Goal: Transaction & Acquisition: Download file/media

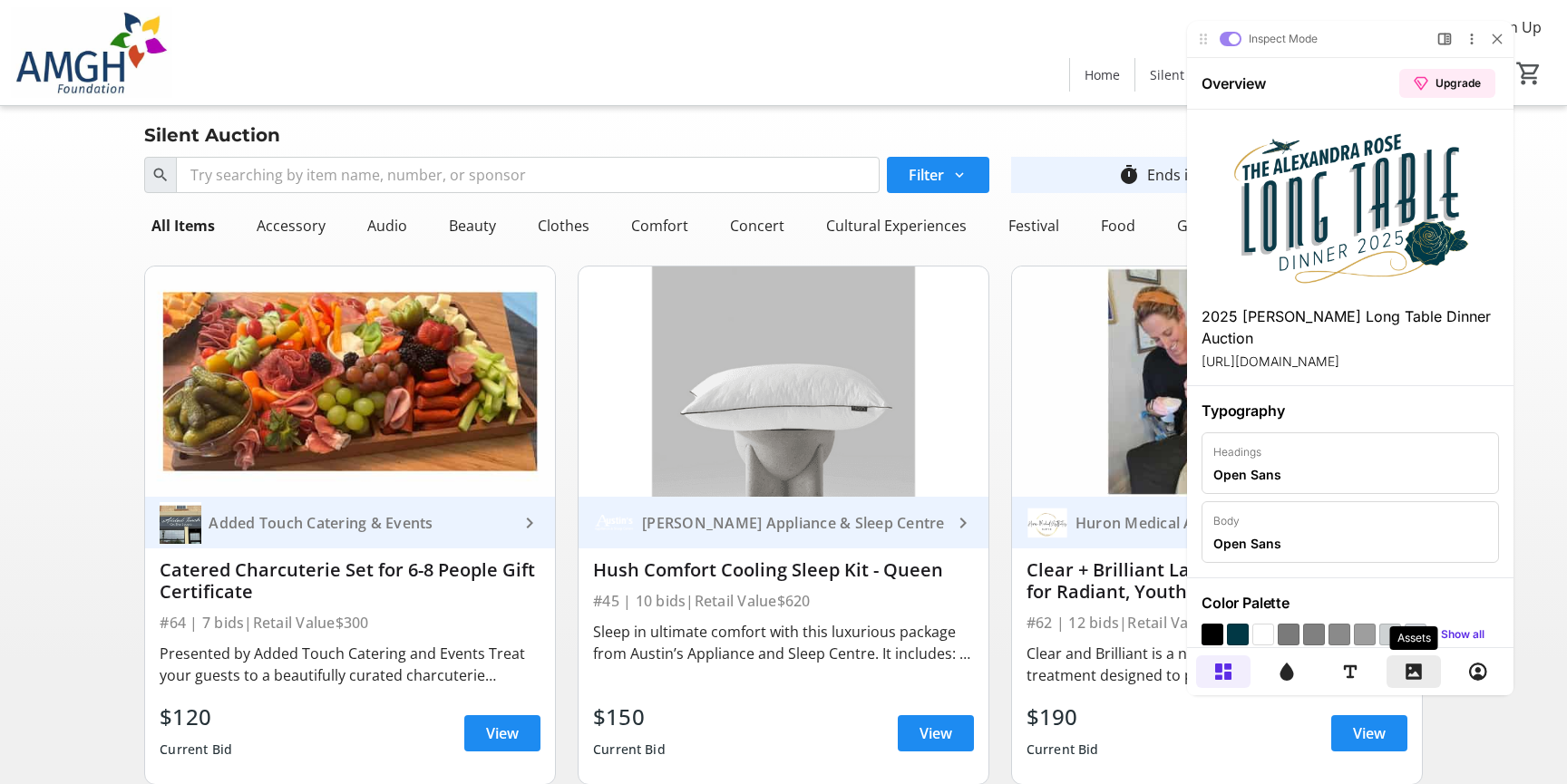
click at [1416, 677] on icon at bounding box center [1413, 671] width 16 height 16
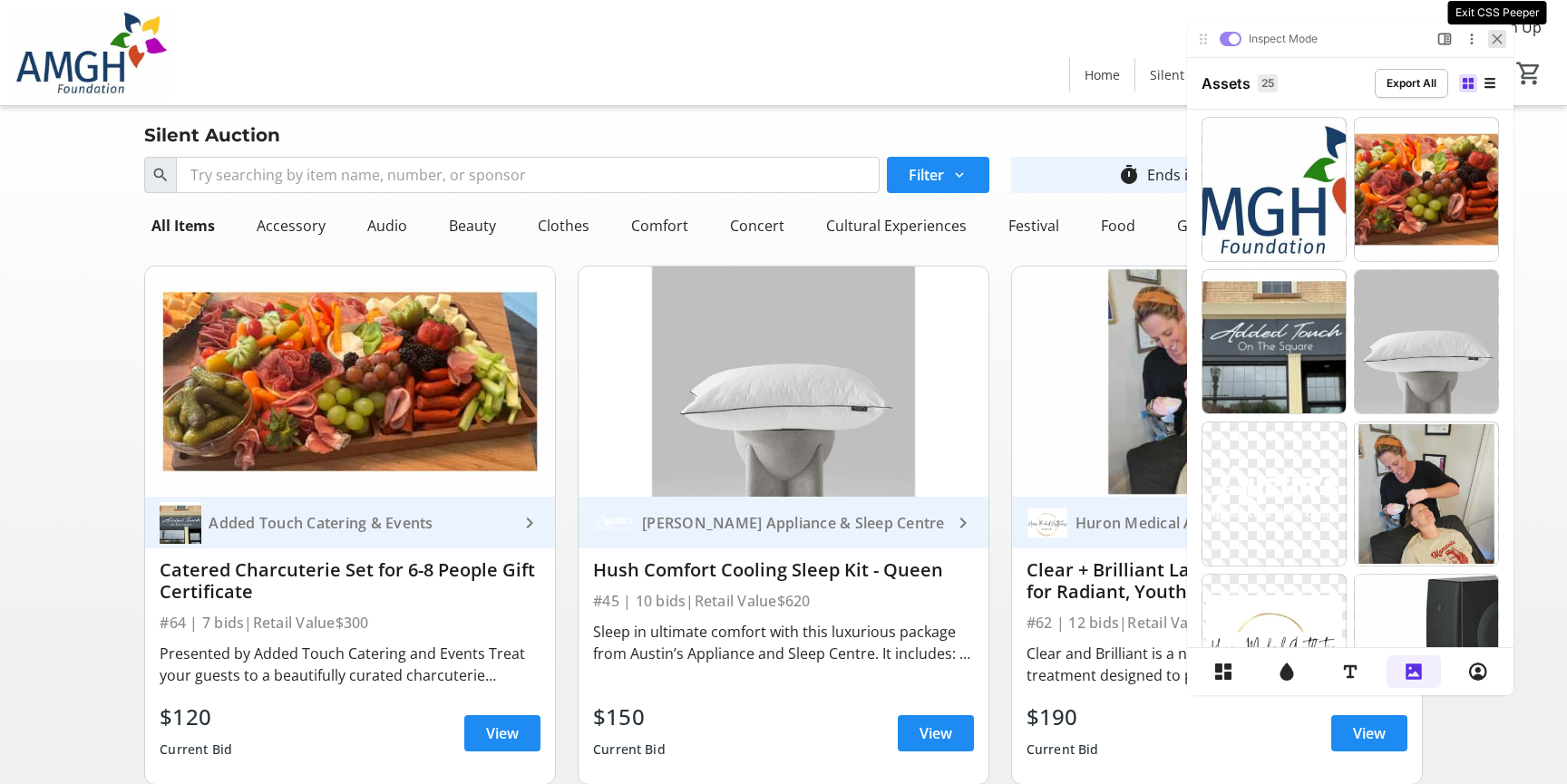
click at [1492, 32] on div at bounding box center [1497, 39] width 18 height 18
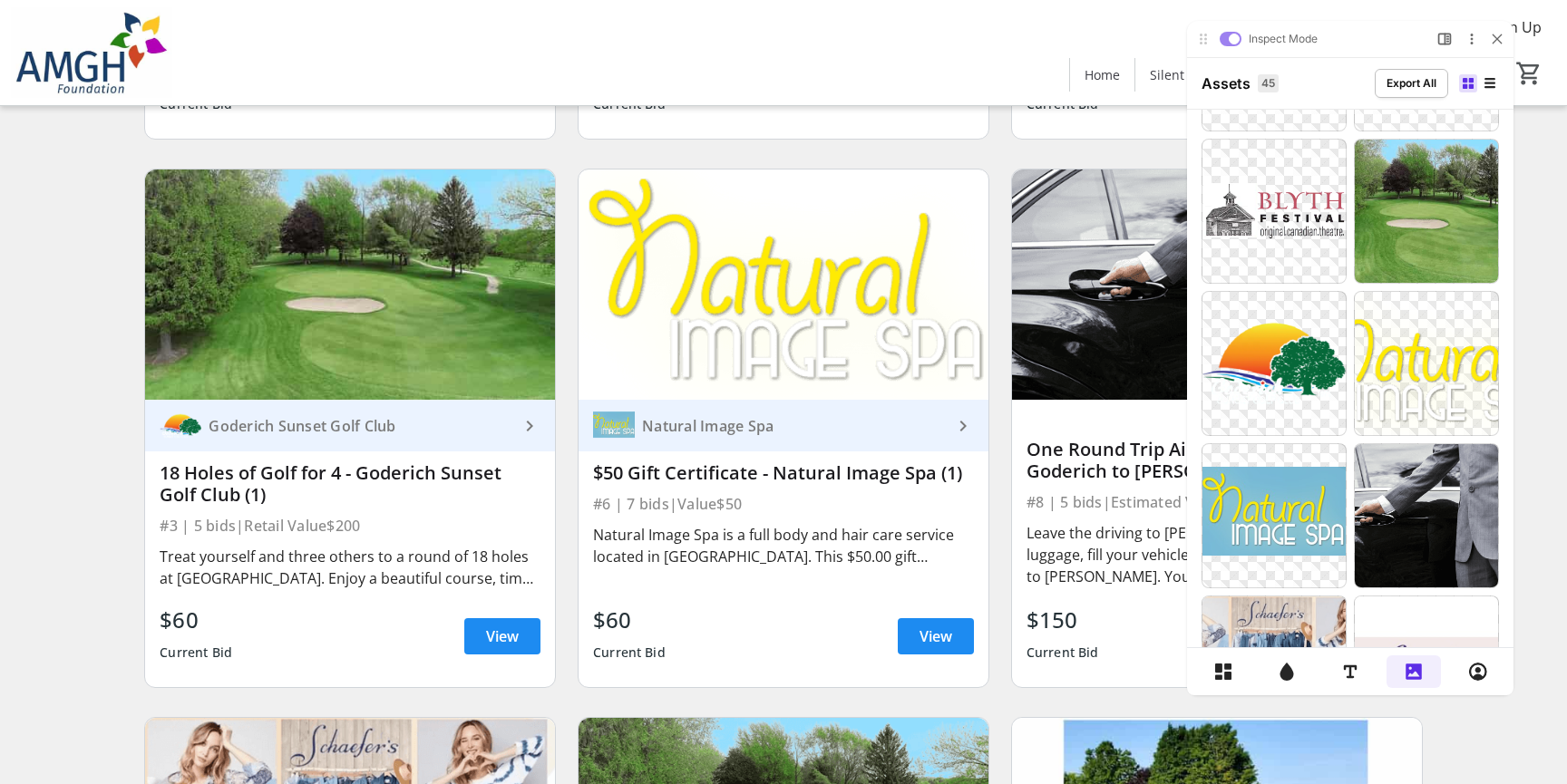
scroll to position [891, 0]
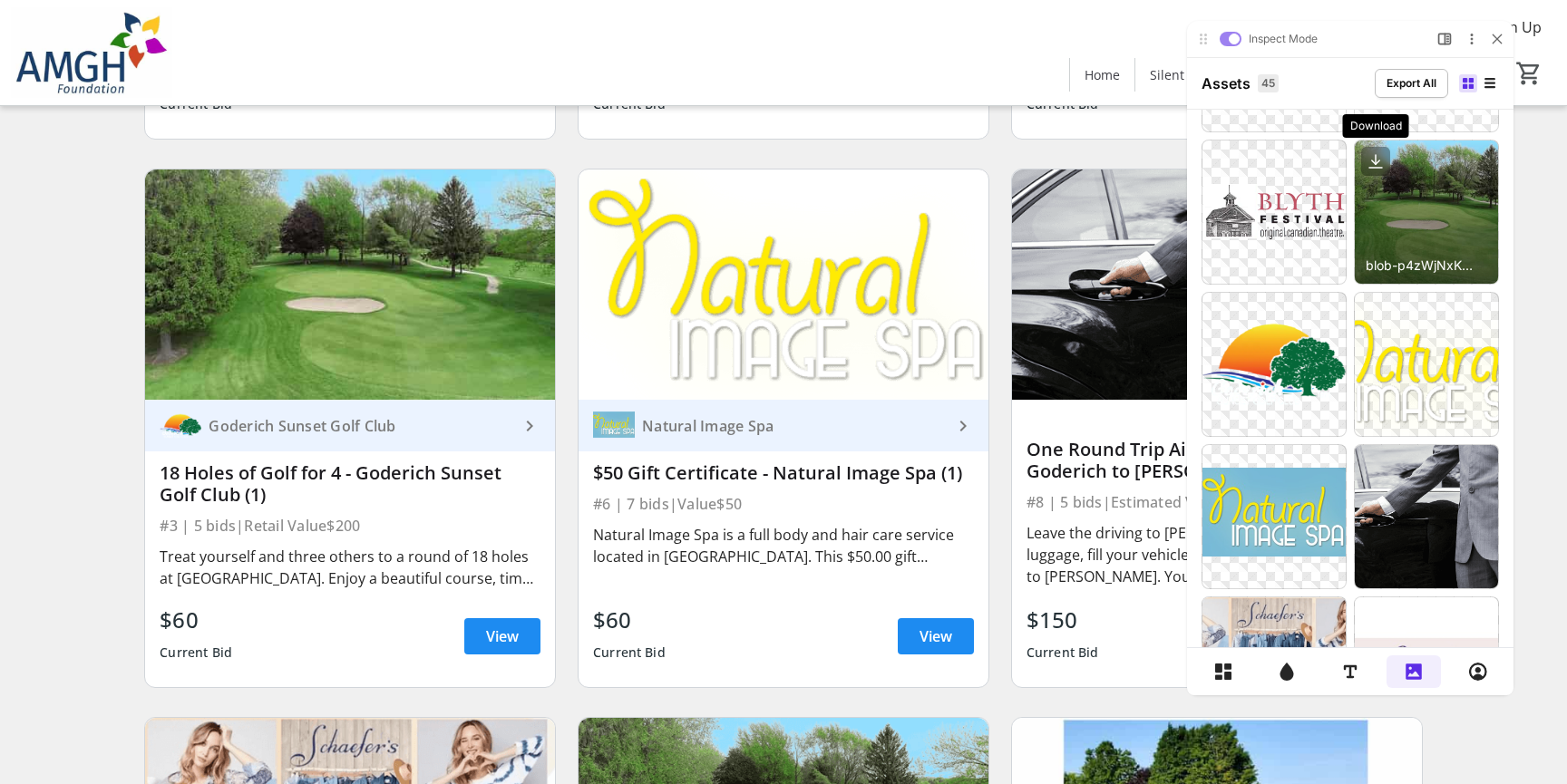
click at [1384, 164] on icon at bounding box center [1376, 160] width 29 height 29
click at [1376, 159] on icon at bounding box center [1376, 159] width 0 height 9
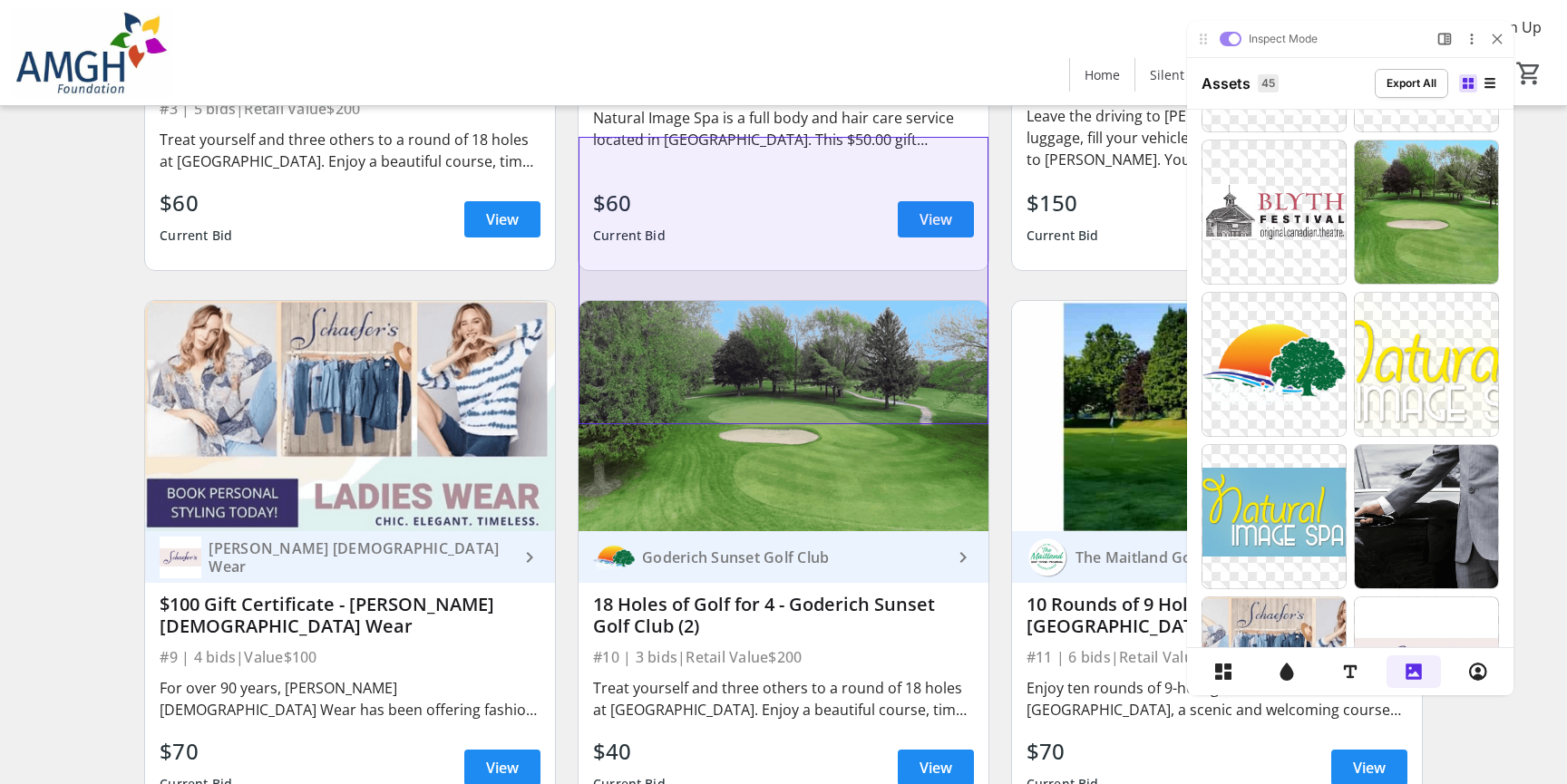
scroll to position [1322, 0]
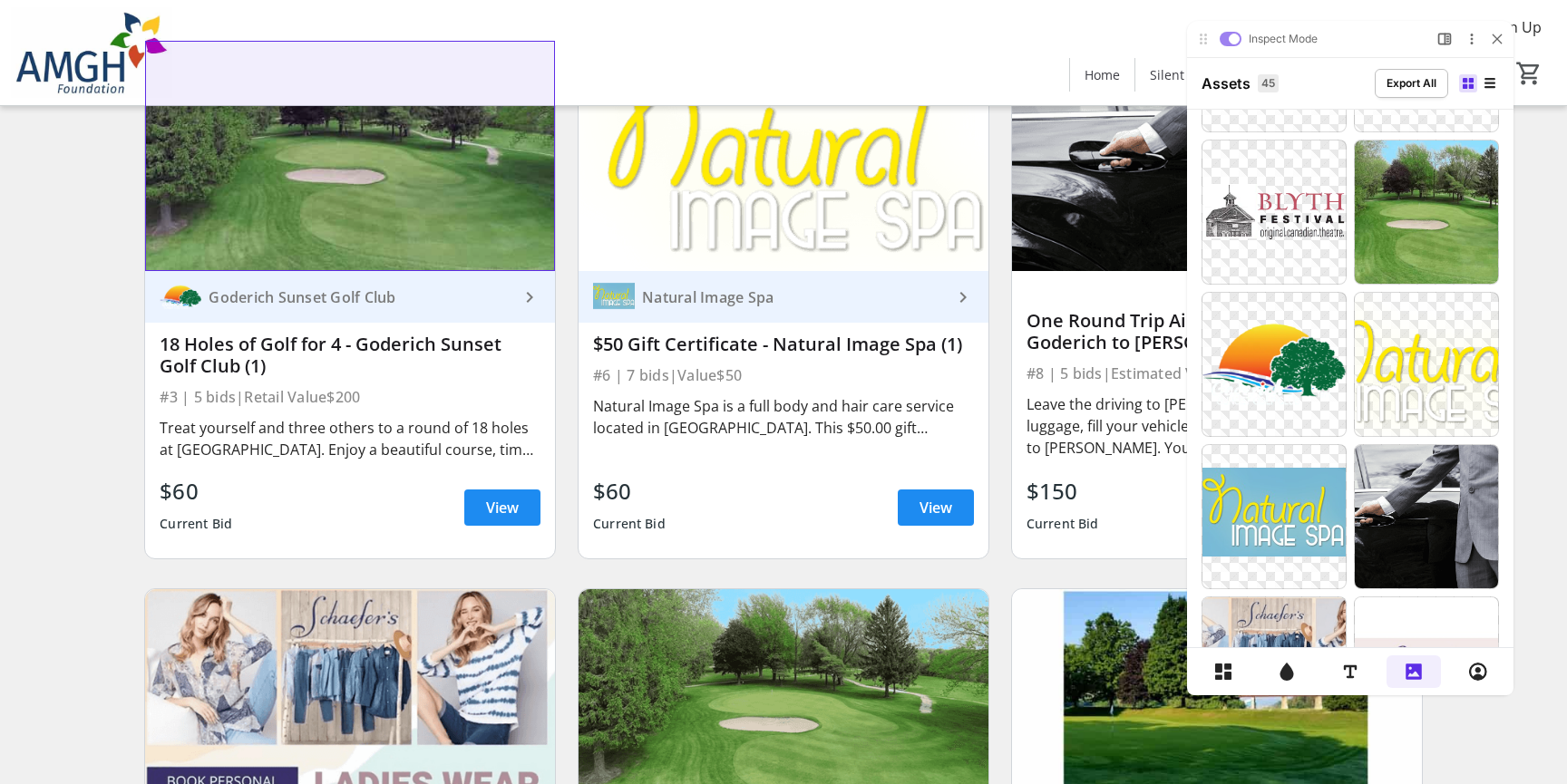
click at [392, 187] on img at bounding box center [350, 155] width 410 height 230
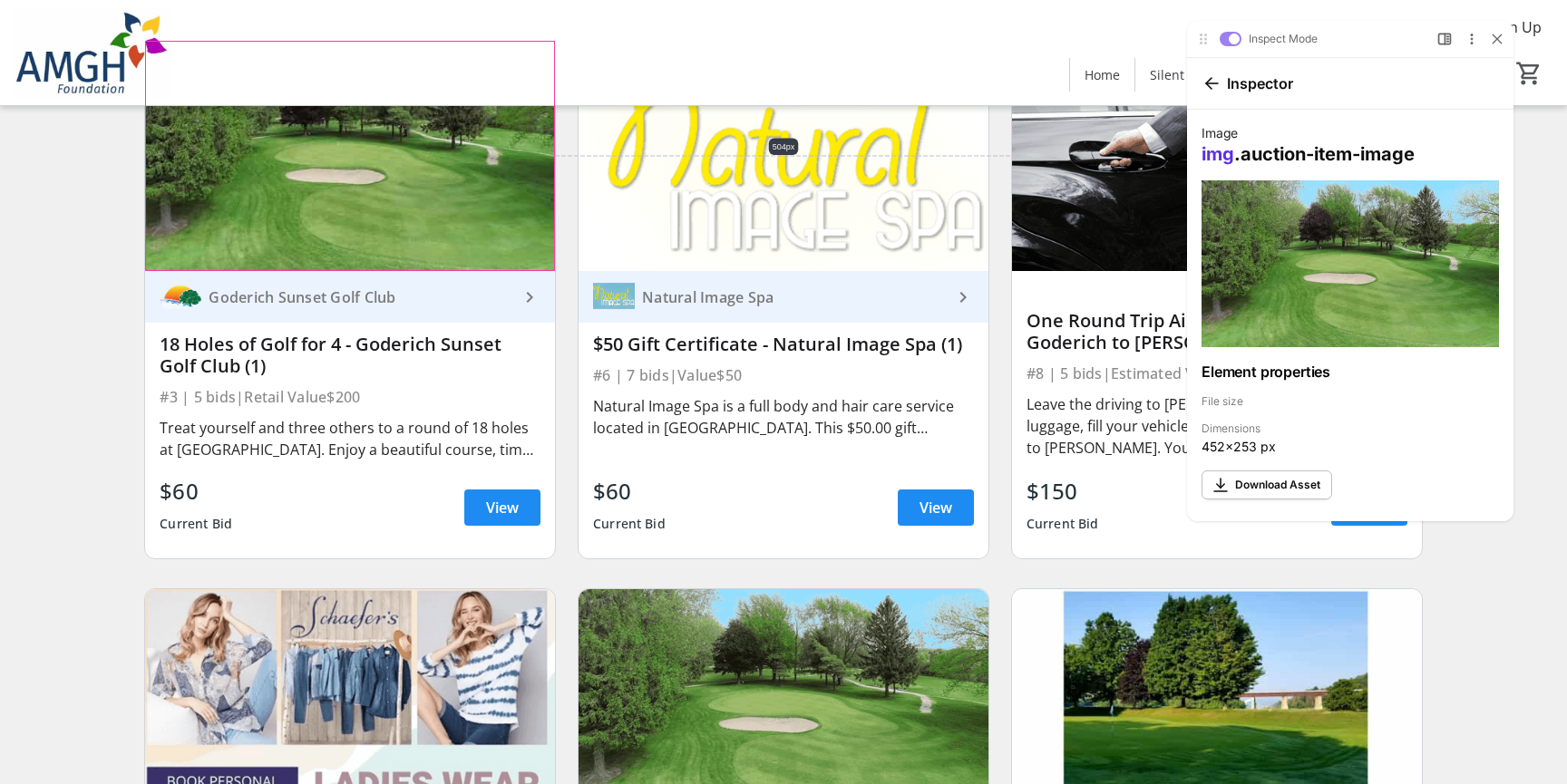
click at [1297, 289] on img at bounding box center [1351, 263] width 327 height 166
click at [1288, 490] on span "Download Asset" at bounding box center [1278, 485] width 86 height 16
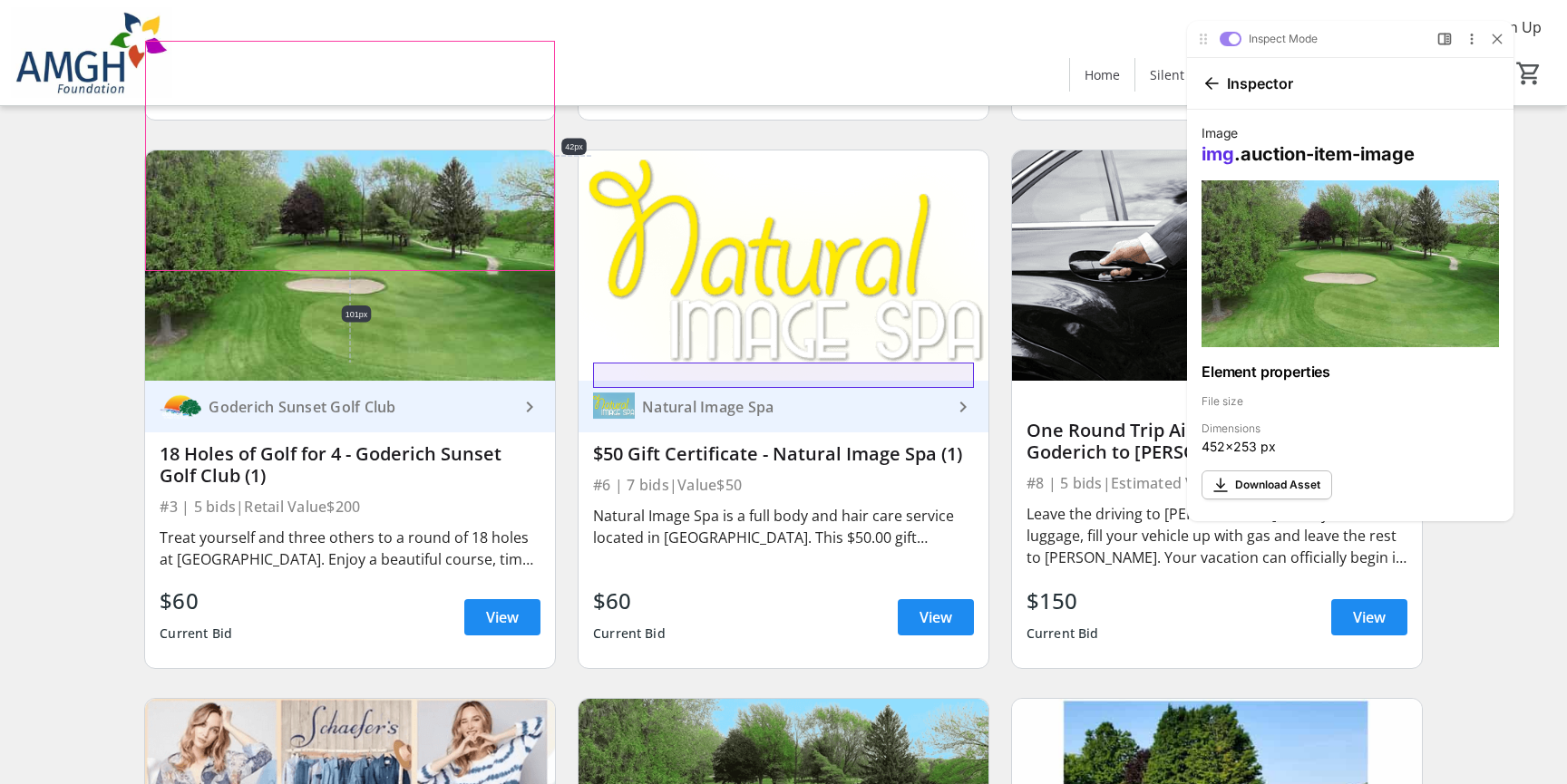
scroll to position [1148, 0]
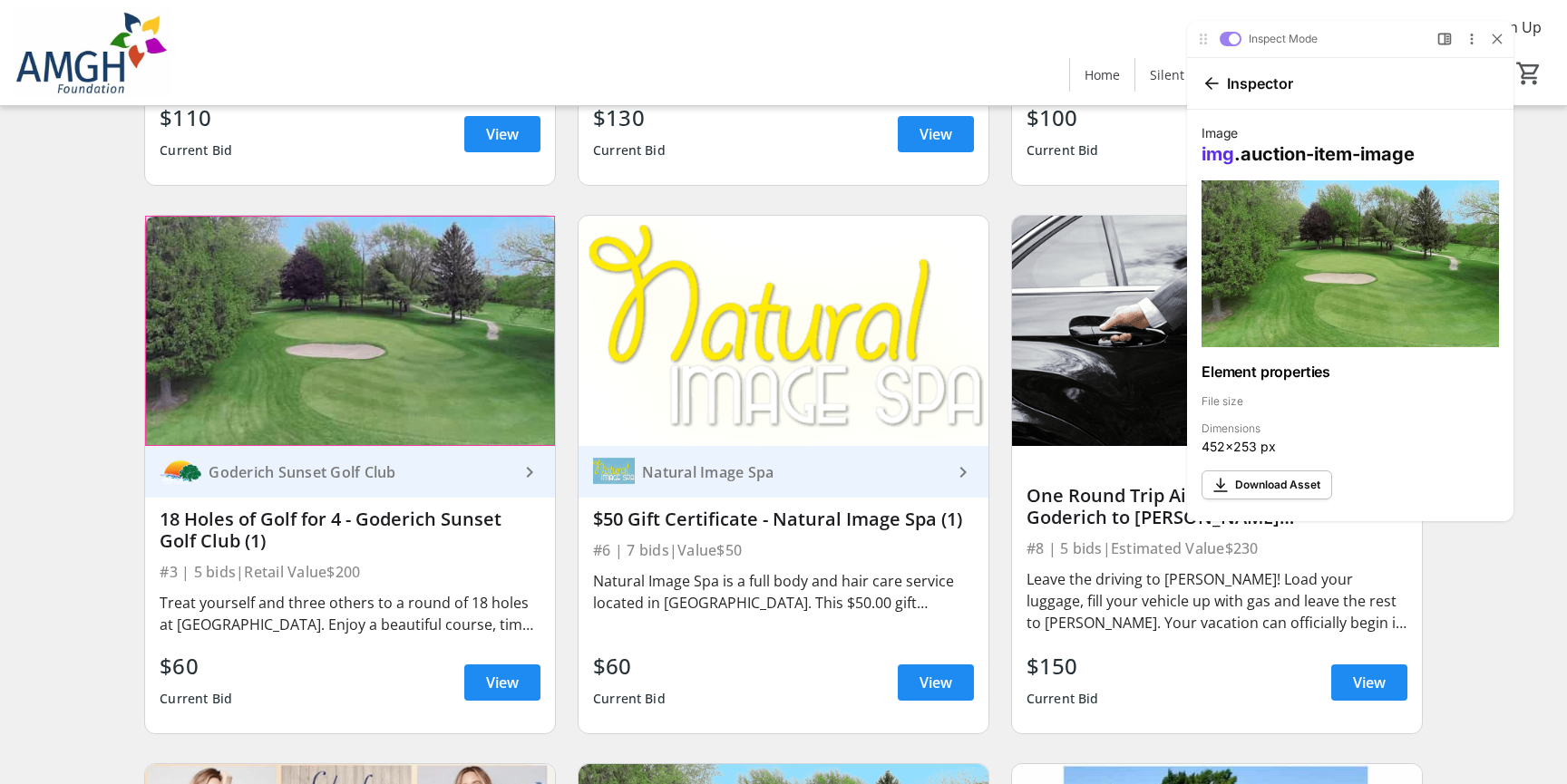
click at [528, 320] on div at bounding box center [350, 331] width 410 height 230
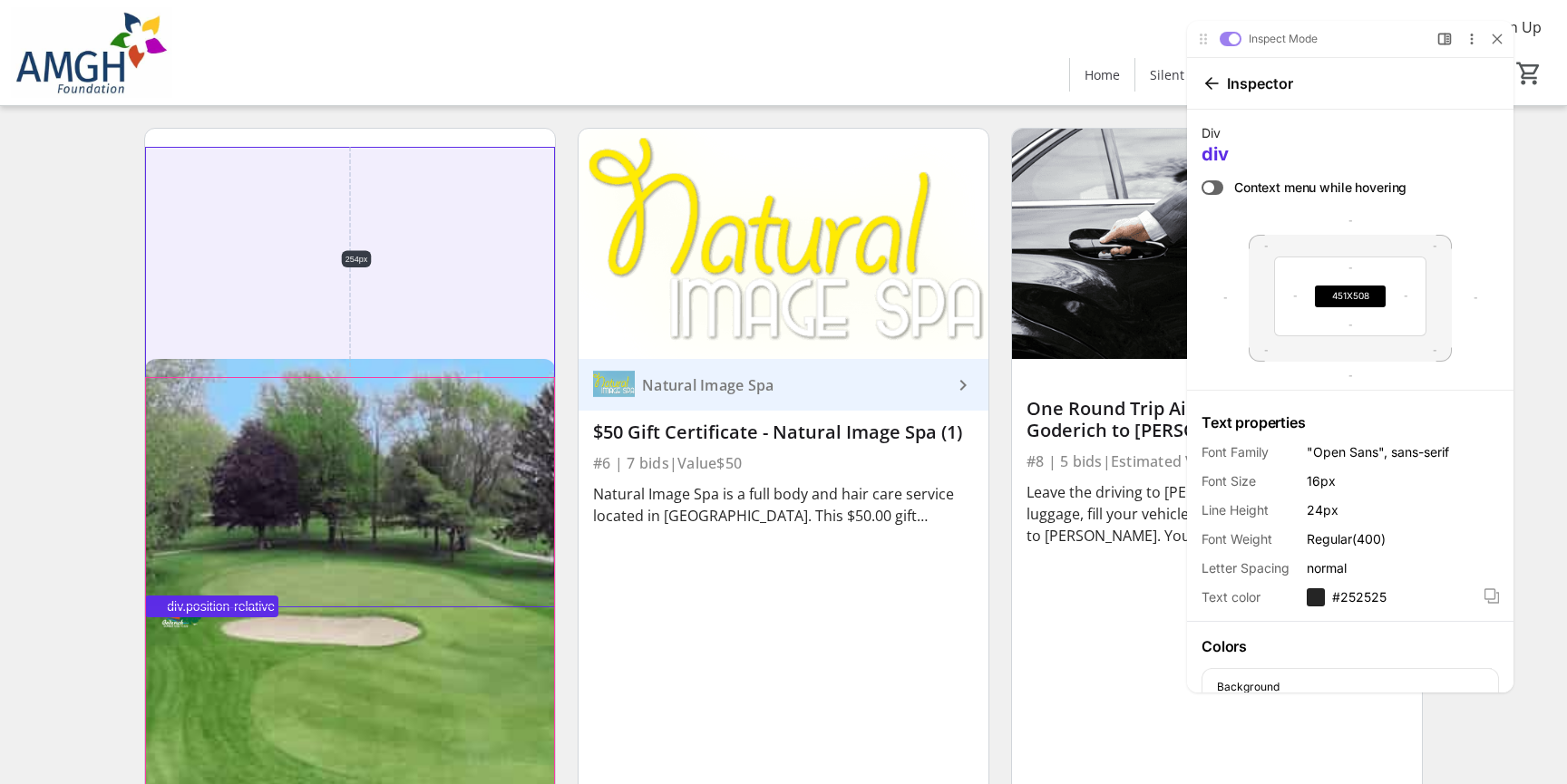
scroll to position [1216, 0]
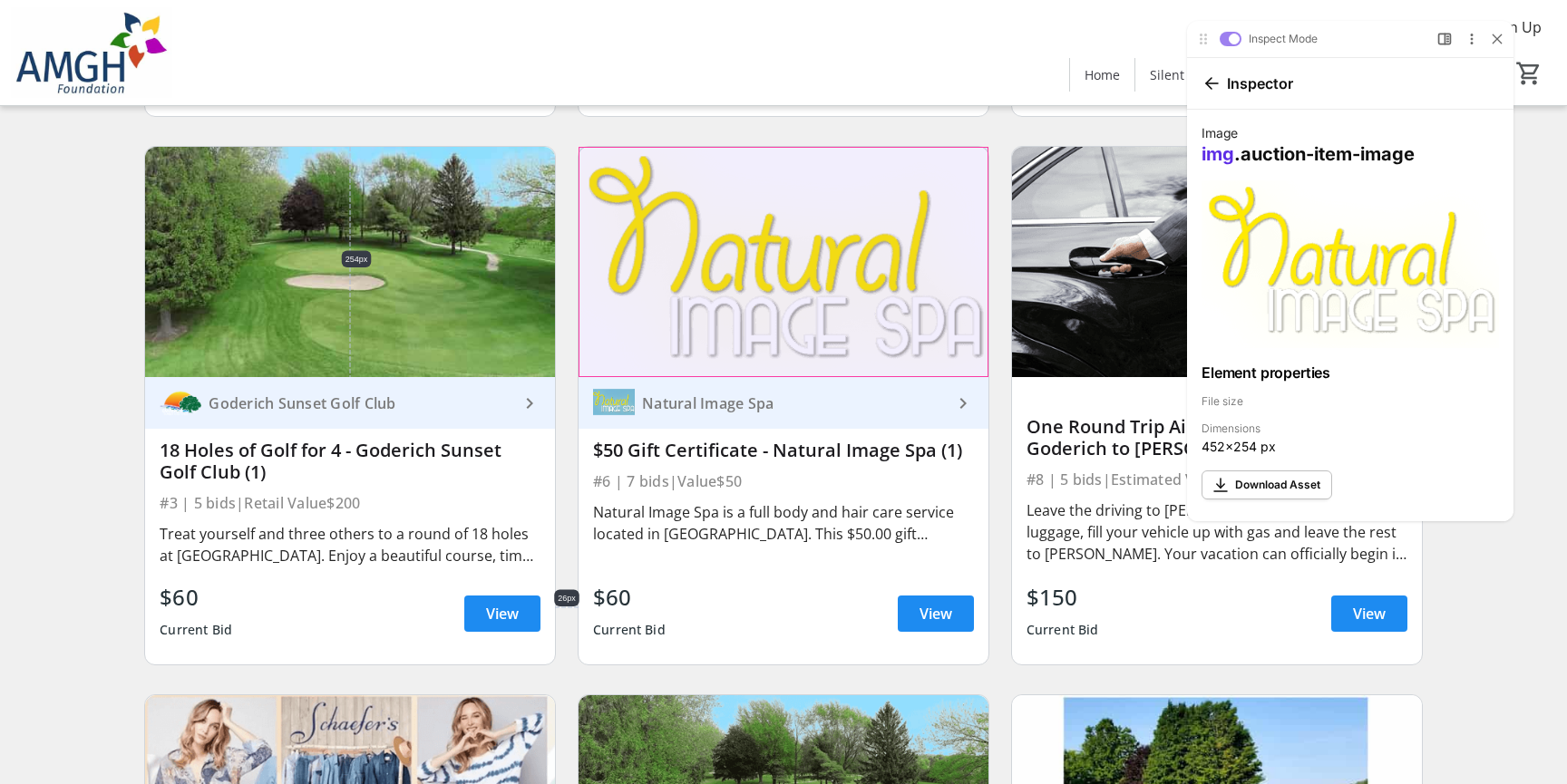
click at [762, 310] on img at bounding box center [783, 261] width 410 height 230
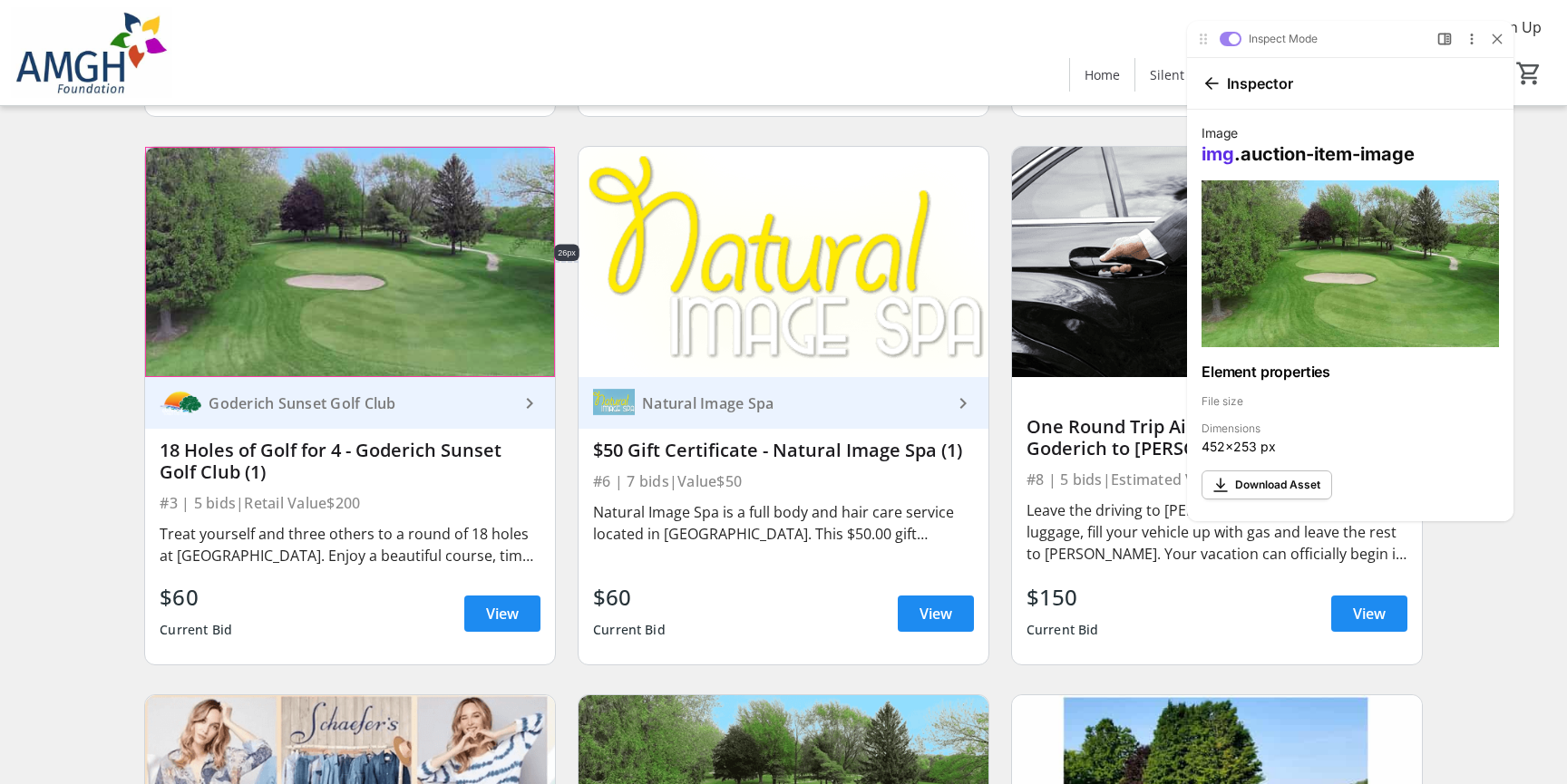
click at [418, 327] on img at bounding box center [350, 261] width 410 height 230
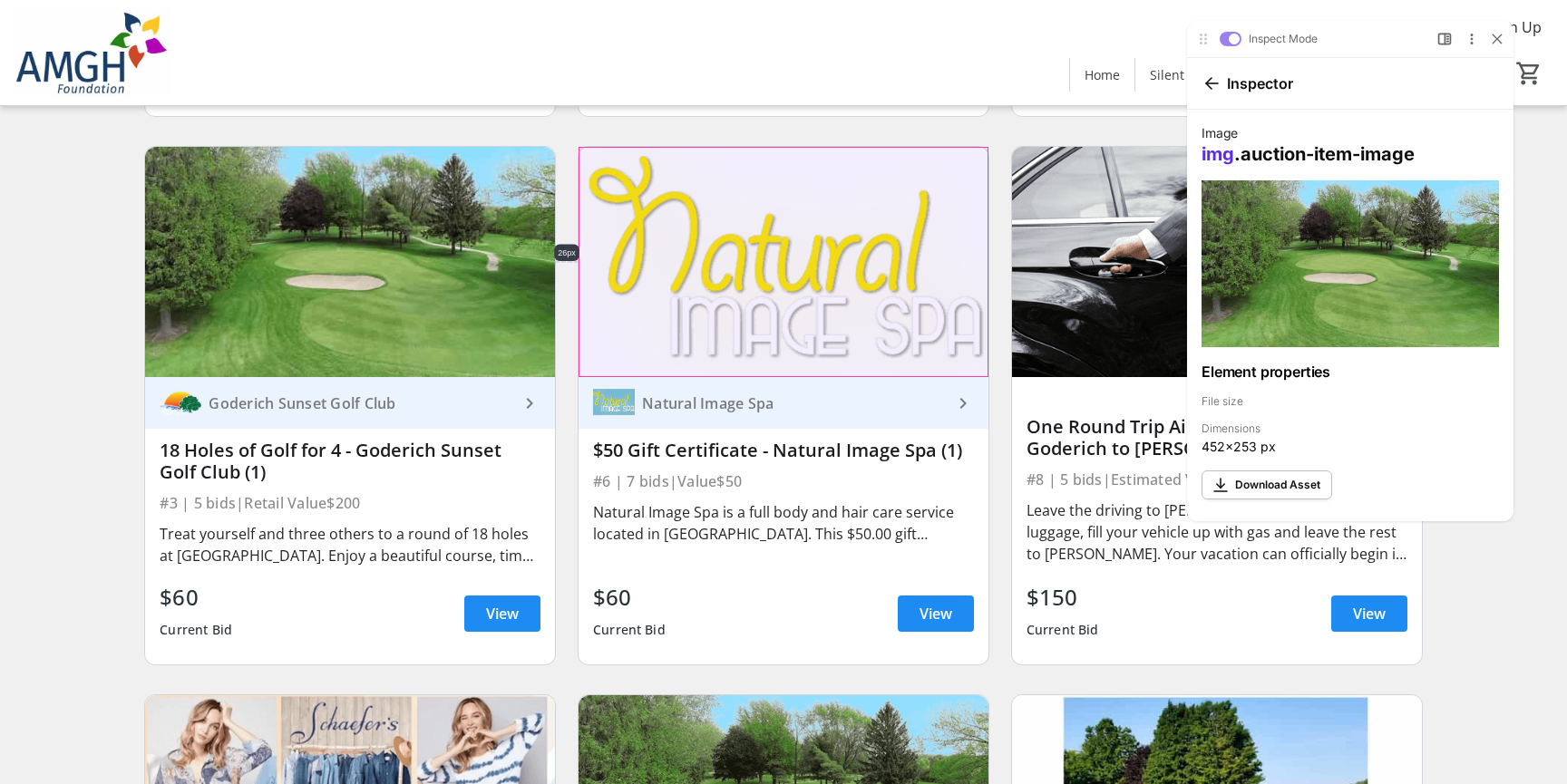
click at [669, 337] on img at bounding box center [783, 261] width 410 height 230
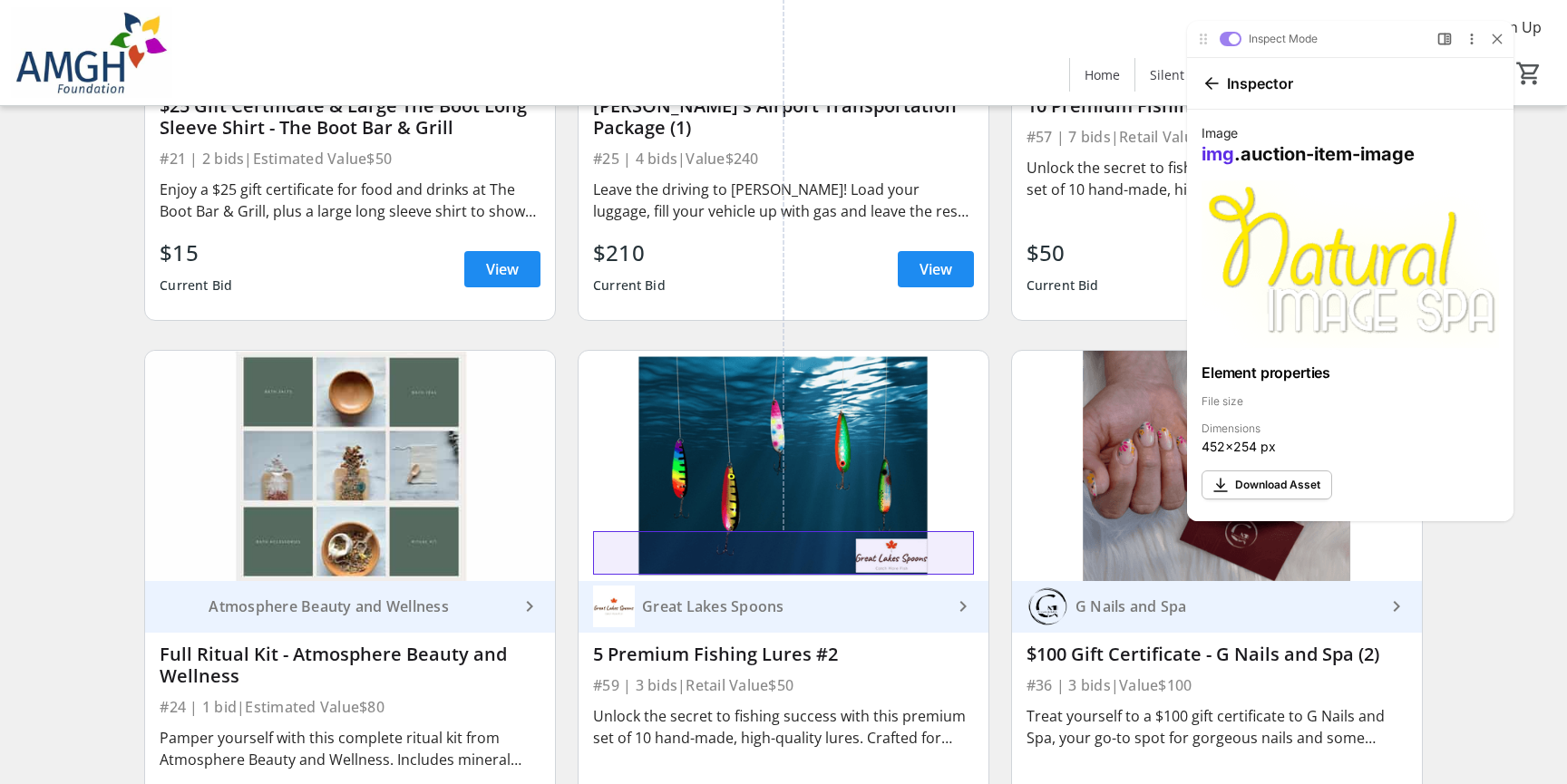
scroll to position [4766, 0]
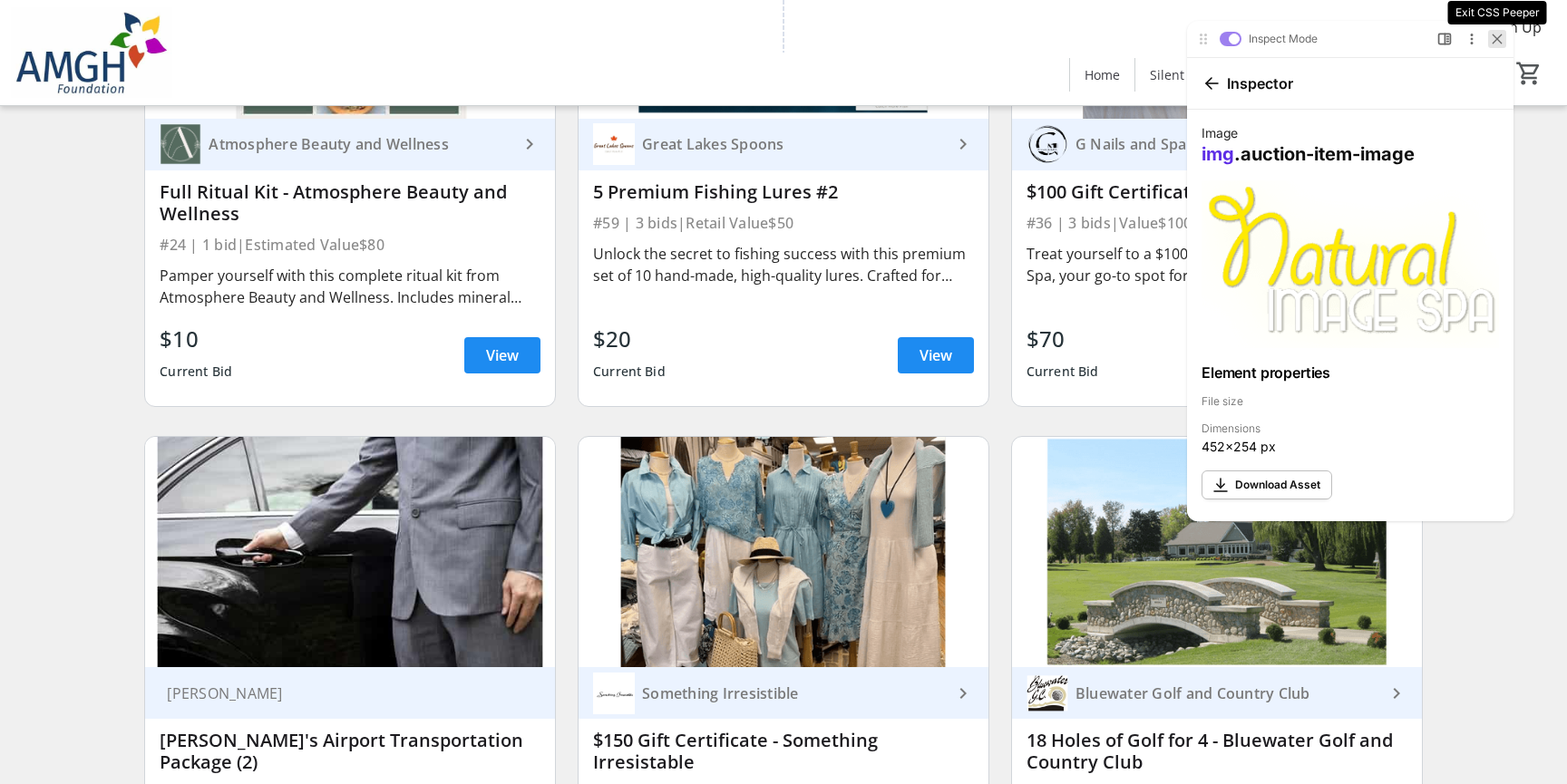
click at [1502, 41] on icon at bounding box center [1497, 39] width 11 height 11
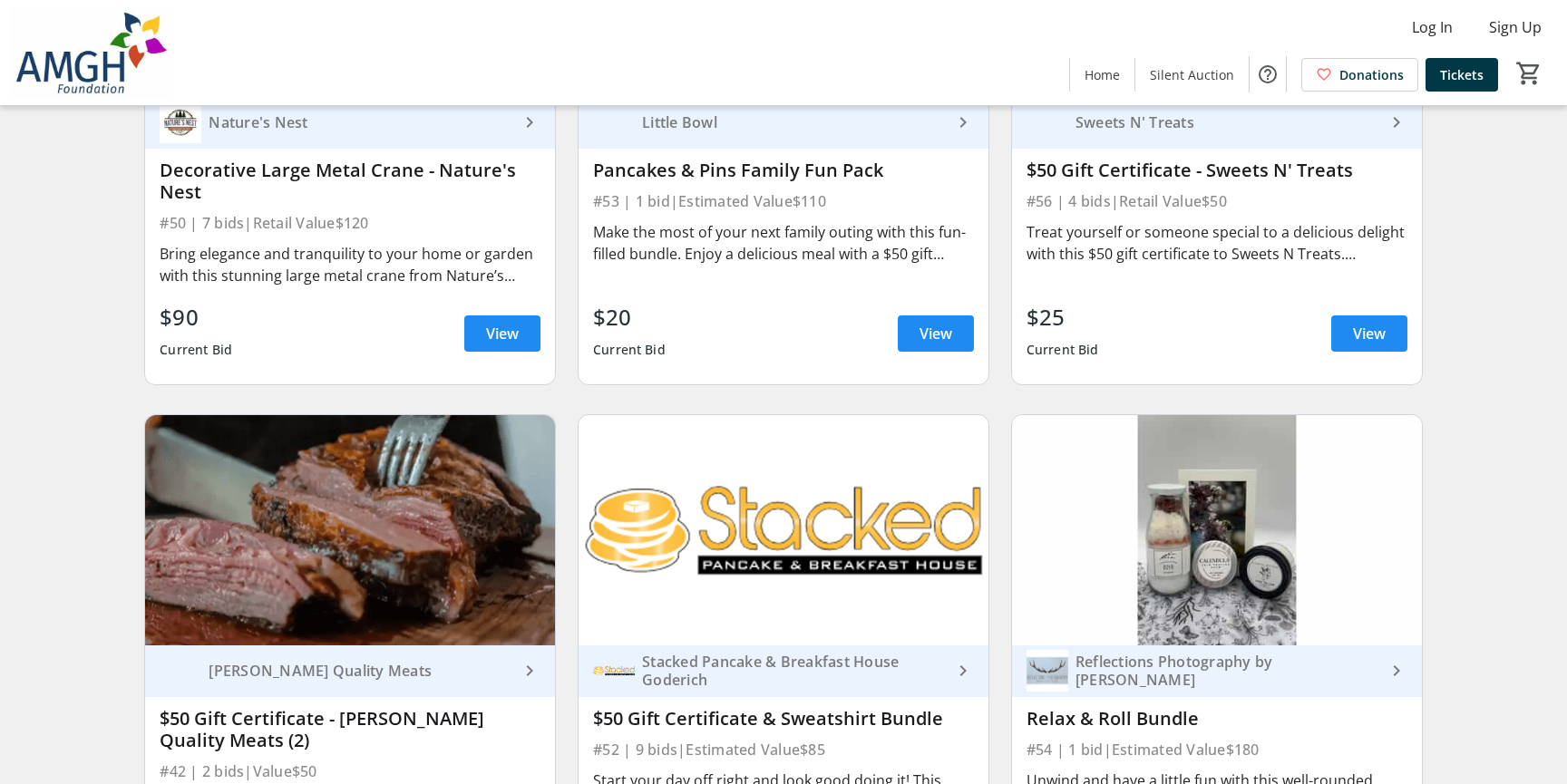
scroll to position [8661, 0]
